Goal: Entertainment & Leisure: Consume media (video, audio)

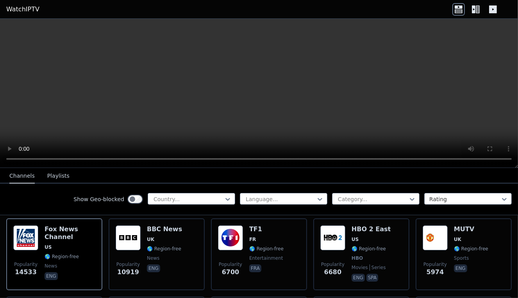
scroll to position [105, 0]
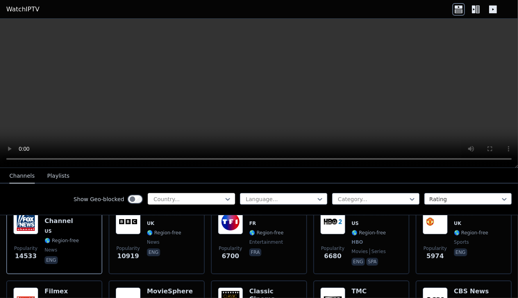
click at [161, 201] on div at bounding box center [188, 199] width 71 height 8
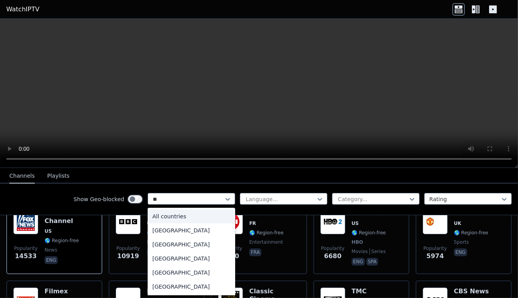
type input "***"
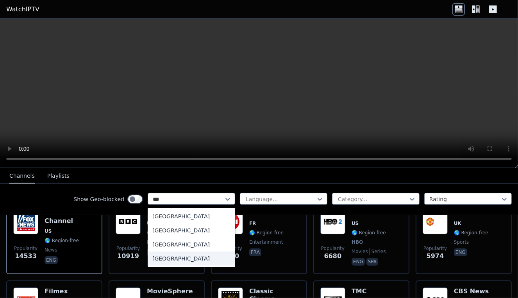
click at [176, 259] on div "[GEOGRAPHIC_DATA]" at bounding box center [192, 259] width 88 height 14
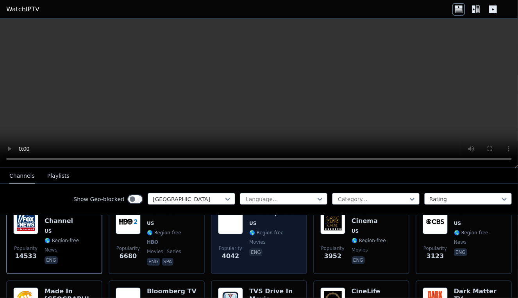
scroll to position [80, 0]
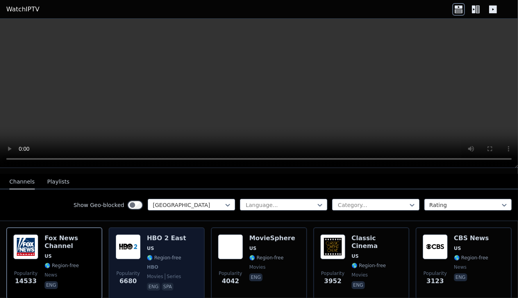
click at [124, 238] on img at bounding box center [128, 247] width 25 height 25
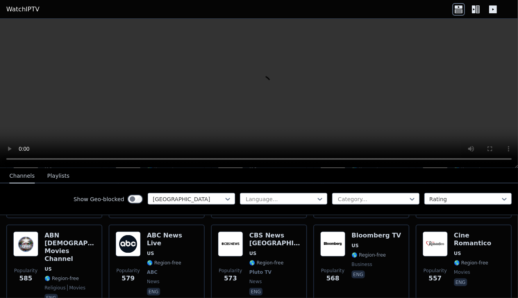
scroll to position [828, 0]
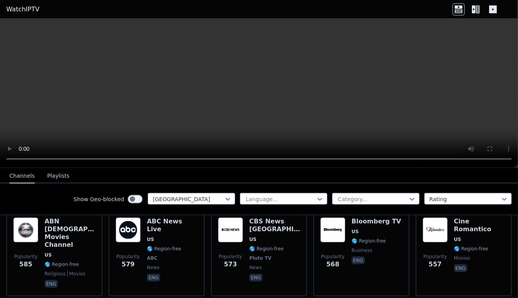
click at [50, 176] on button "Playlists" at bounding box center [58, 176] width 22 height 15
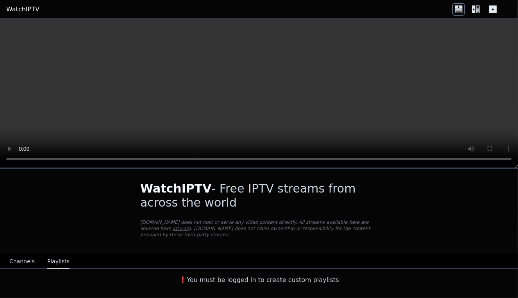
scroll to position [0, 0]
click at [23, 255] on button "Channels" at bounding box center [21, 262] width 25 height 15
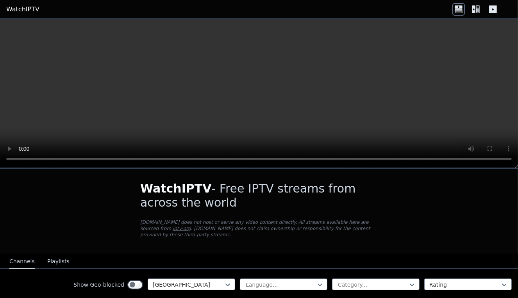
click at [477, 9] on icon at bounding box center [478, 9] width 4 height 8
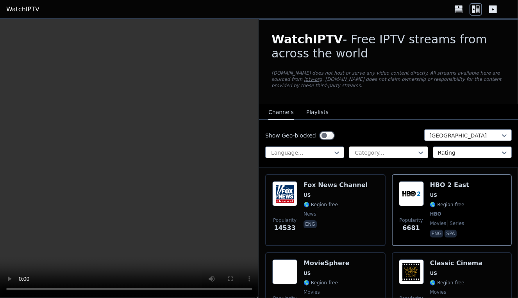
click at [402, 149] on div at bounding box center [385, 153] width 63 height 8
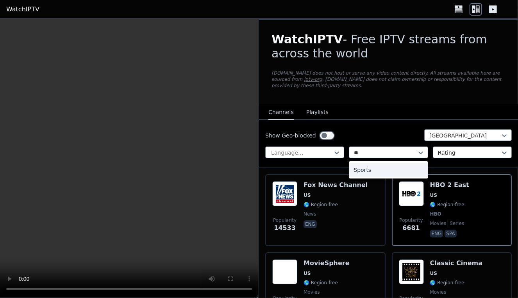
type input "***"
click at [373, 163] on div "Sports" at bounding box center [388, 170] width 79 height 14
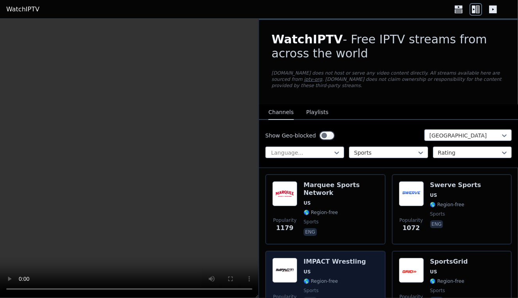
click at [287, 261] on img at bounding box center [285, 270] width 25 height 25
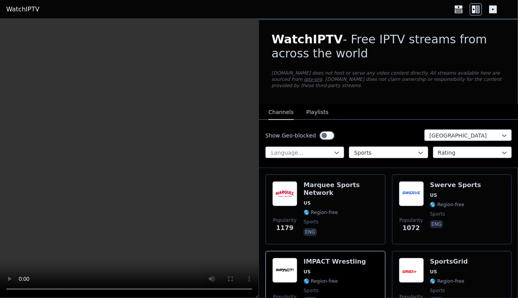
click at [377, 150] on div at bounding box center [385, 153] width 63 height 8
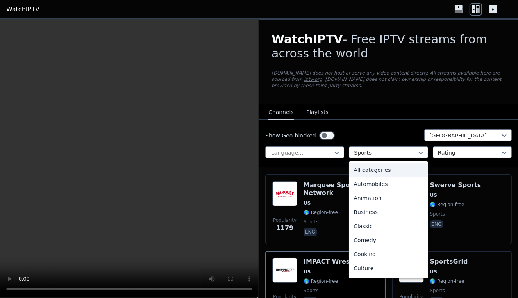
click at [381, 164] on div "All categories" at bounding box center [388, 170] width 79 height 14
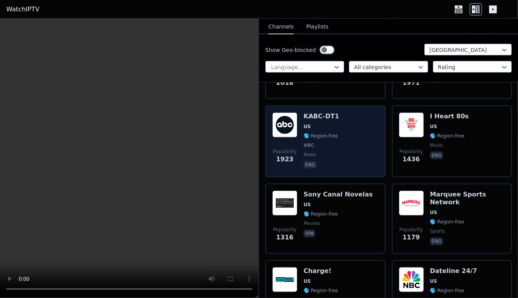
scroll to position [452, 0]
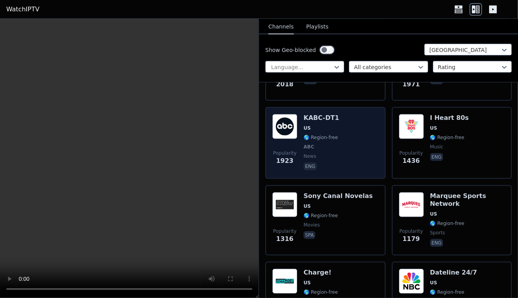
click at [286, 115] on img at bounding box center [285, 126] width 25 height 25
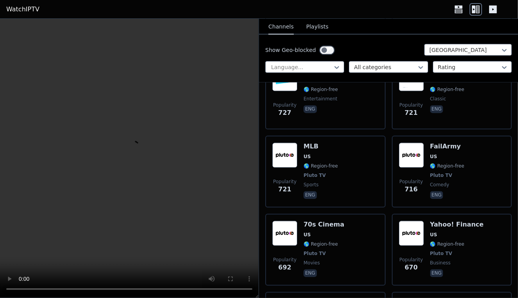
scroll to position [1565, 0]
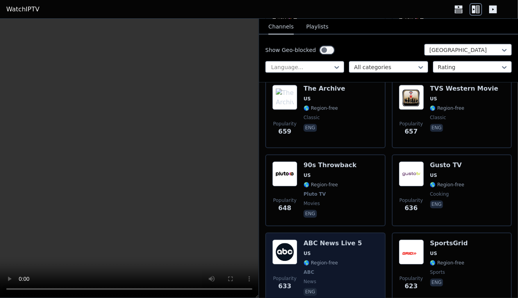
click at [275, 244] on img at bounding box center [285, 252] width 25 height 25
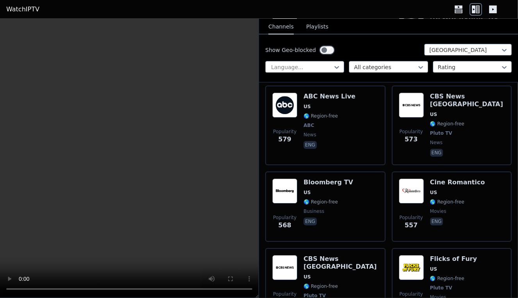
scroll to position [1875, 0]
click at [456, 8] on icon at bounding box center [459, 6] width 8 height 3
